Goal: Transaction & Acquisition: Book appointment/travel/reservation

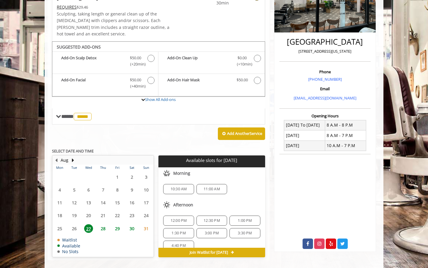
scroll to position [25, 0]
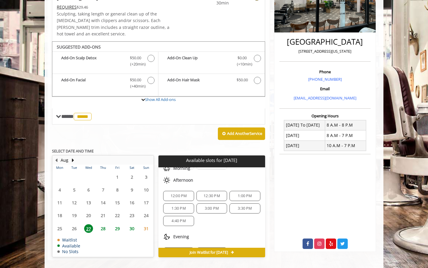
click at [101, 224] on span "28" at bounding box center [103, 228] width 9 height 9
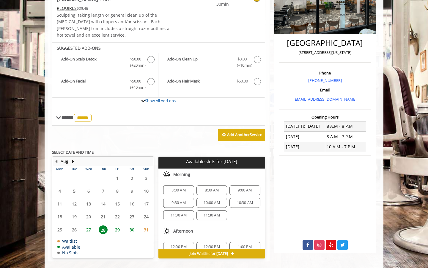
scroll to position [118, 0]
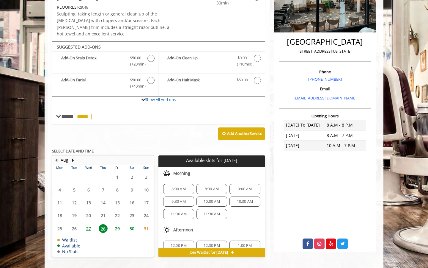
click at [89, 224] on span "27" at bounding box center [88, 228] width 9 height 9
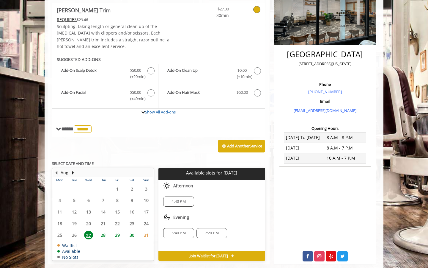
scroll to position [106, 0]
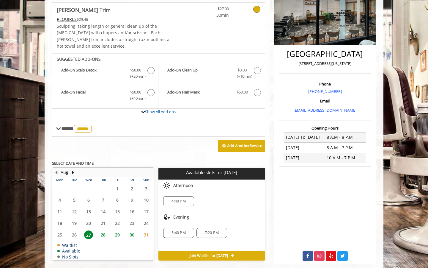
click at [179, 197] on div "4:40 PM" at bounding box center [178, 201] width 31 height 10
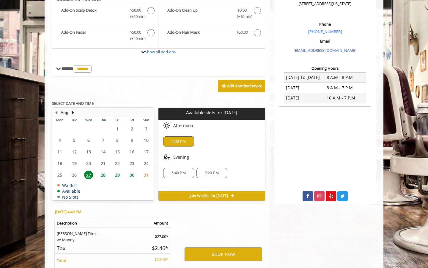
scroll to position [216, 0]
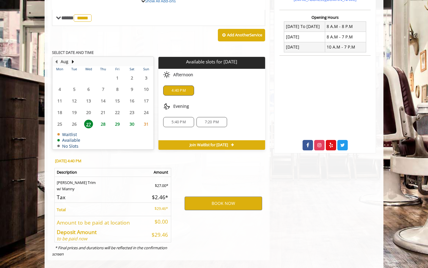
click at [185, 120] on span "5:40 PM" at bounding box center [179, 122] width 14 height 5
click at [211, 196] on button "BOOK NOW" at bounding box center [224, 203] width 78 height 14
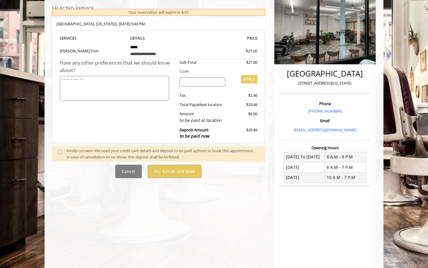
scroll to position [102, 0]
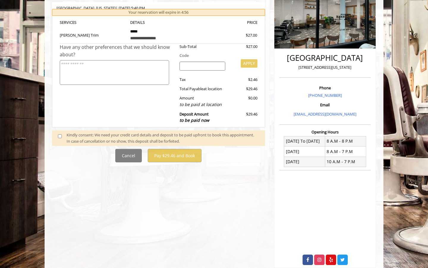
click at [59, 139] on span at bounding box center [63, 138] width 18 height 12
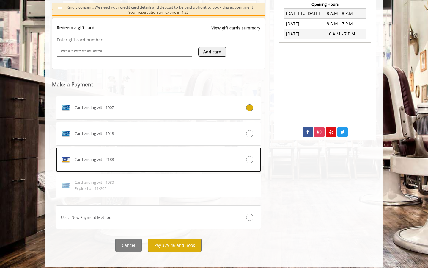
scroll to position [234, 0]
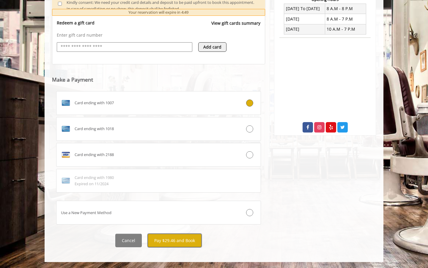
click at [159, 244] on button "Pay $29.46 and Book" at bounding box center [175, 239] width 54 height 13
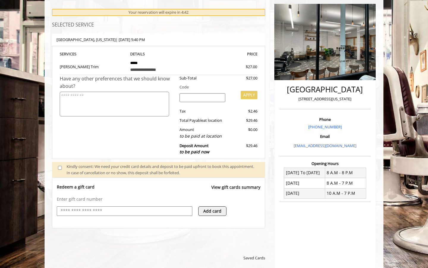
scroll to position [68, 0]
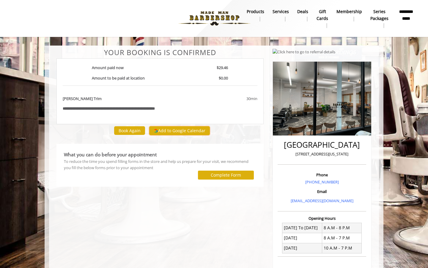
click at [167, 131] on button "Add to Google Calendar" at bounding box center [179, 130] width 61 height 9
